Goal: Task Accomplishment & Management: Manage account settings

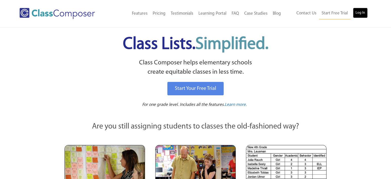
click at [356, 15] on link "Log In" at bounding box center [360, 13] width 15 height 10
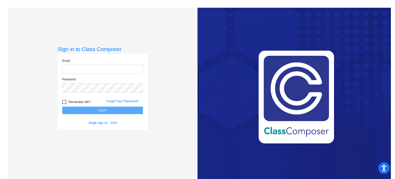
type input "[EMAIL_ADDRESS][DOMAIN_NAME]"
click at [103, 110] on button "Log In" at bounding box center [102, 110] width 81 height 7
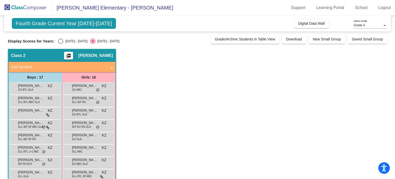
click at [59, 43] on div "Select an option" at bounding box center [60, 41] width 5 height 5
click at [60, 44] on input "[DATE] - [DATE]" at bounding box center [60, 44] width 0 height 0
radio input "true"
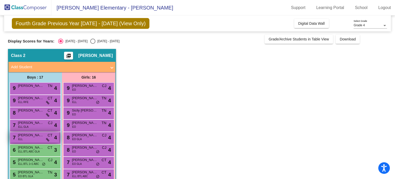
click at [43, 139] on div "7 Gurshaan Dhaliwal ELL CT lock do_not_disturb_alt 4" at bounding box center [34, 137] width 49 height 11
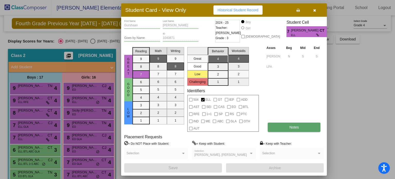
click at [302, 128] on button "Notes" at bounding box center [294, 126] width 53 height 9
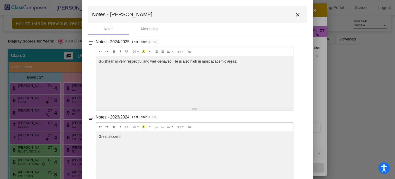
click at [295, 16] on mat-icon "close" at bounding box center [298, 15] width 6 height 6
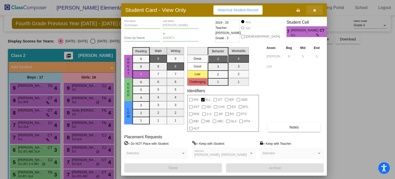
click at [314, 12] on icon "button" at bounding box center [314, 10] width 3 height 4
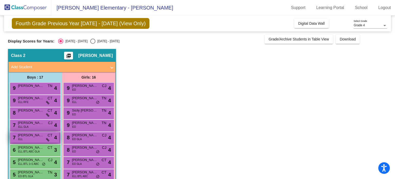
click at [28, 139] on div "7 Gurshaan Dhaliwal ELL CT lock do_not_disturb_alt 4" at bounding box center [34, 137] width 49 height 11
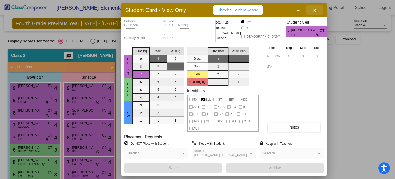
click at [318, 9] on button "button" at bounding box center [314, 9] width 16 height 9
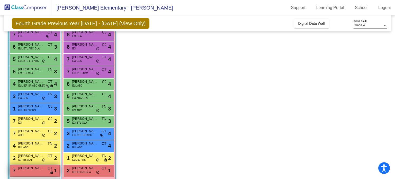
scroll to position [121, 0]
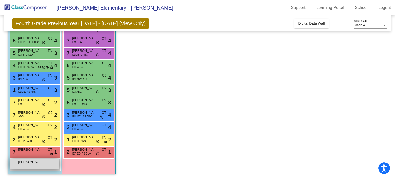
click at [32, 165] on div "Vincent Motoya lock do_not_disturb_alt" at bounding box center [34, 164] width 49 height 11
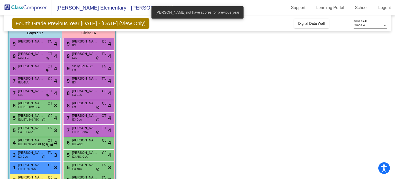
scroll to position [19, 0]
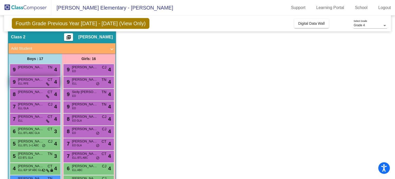
click at [34, 82] on div "9 Rehaan Deol ELL RFE CT lock do_not_disturb_alt 4" at bounding box center [34, 81] width 49 height 11
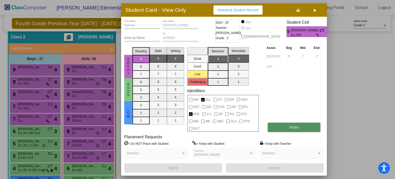
click at [308, 127] on button "Notes" at bounding box center [294, 126] width 53 height 9
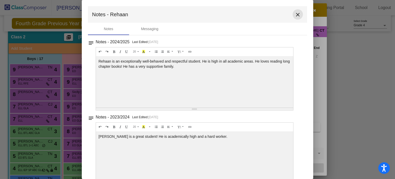
click at [293, 14] on button "close" at bounding box center [298, 14] width 10 height 10
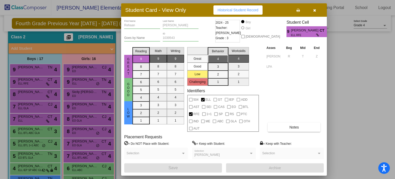
click at [316, 13] on button "button" at bounding box center [314, 9] width 16 height 9
